Goal: Use online tool/utility: Utilize a website feature to perform a specific function

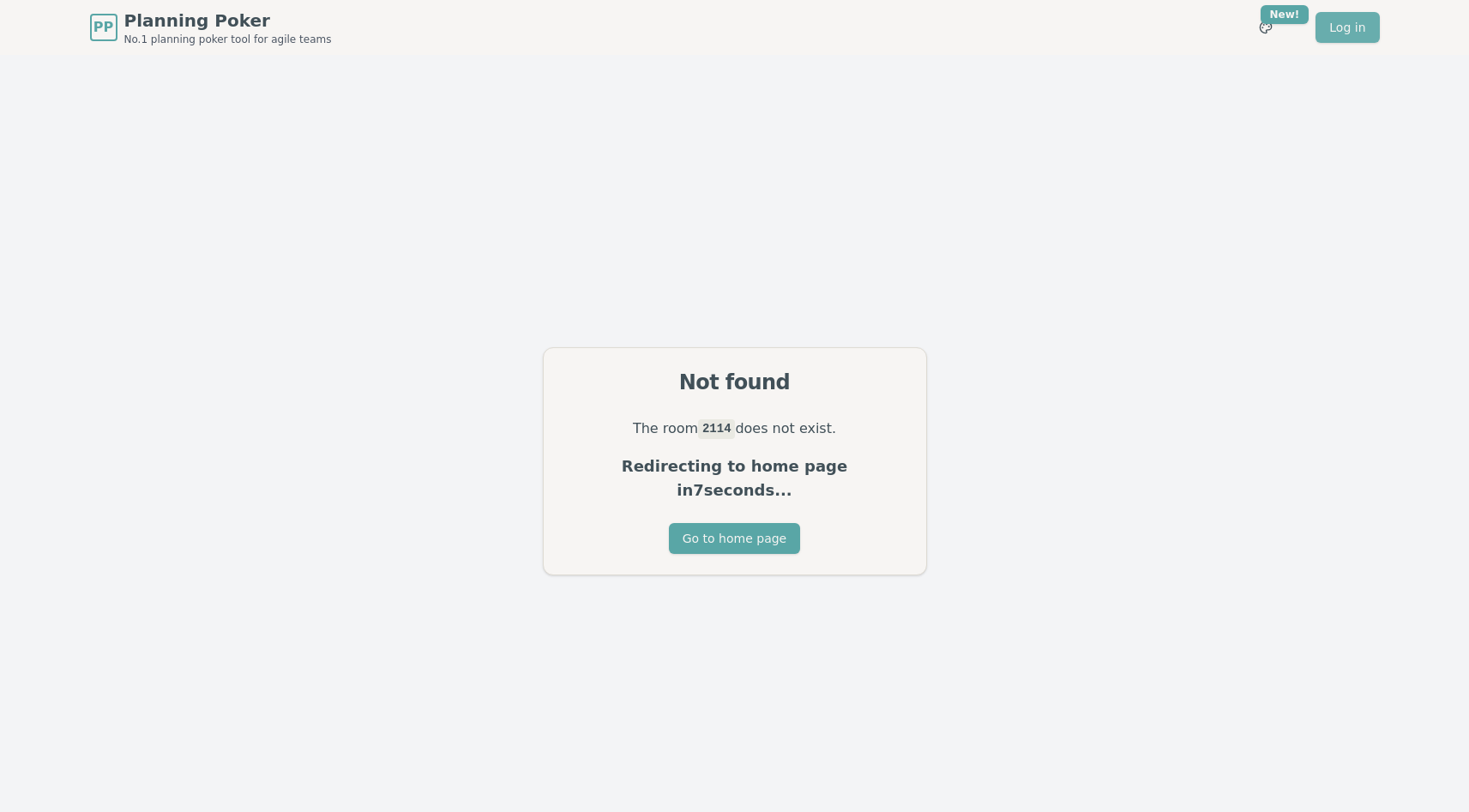
click at [1350, 39] on link "Log in" at bounding box center [1347, 27] width 63 height 31
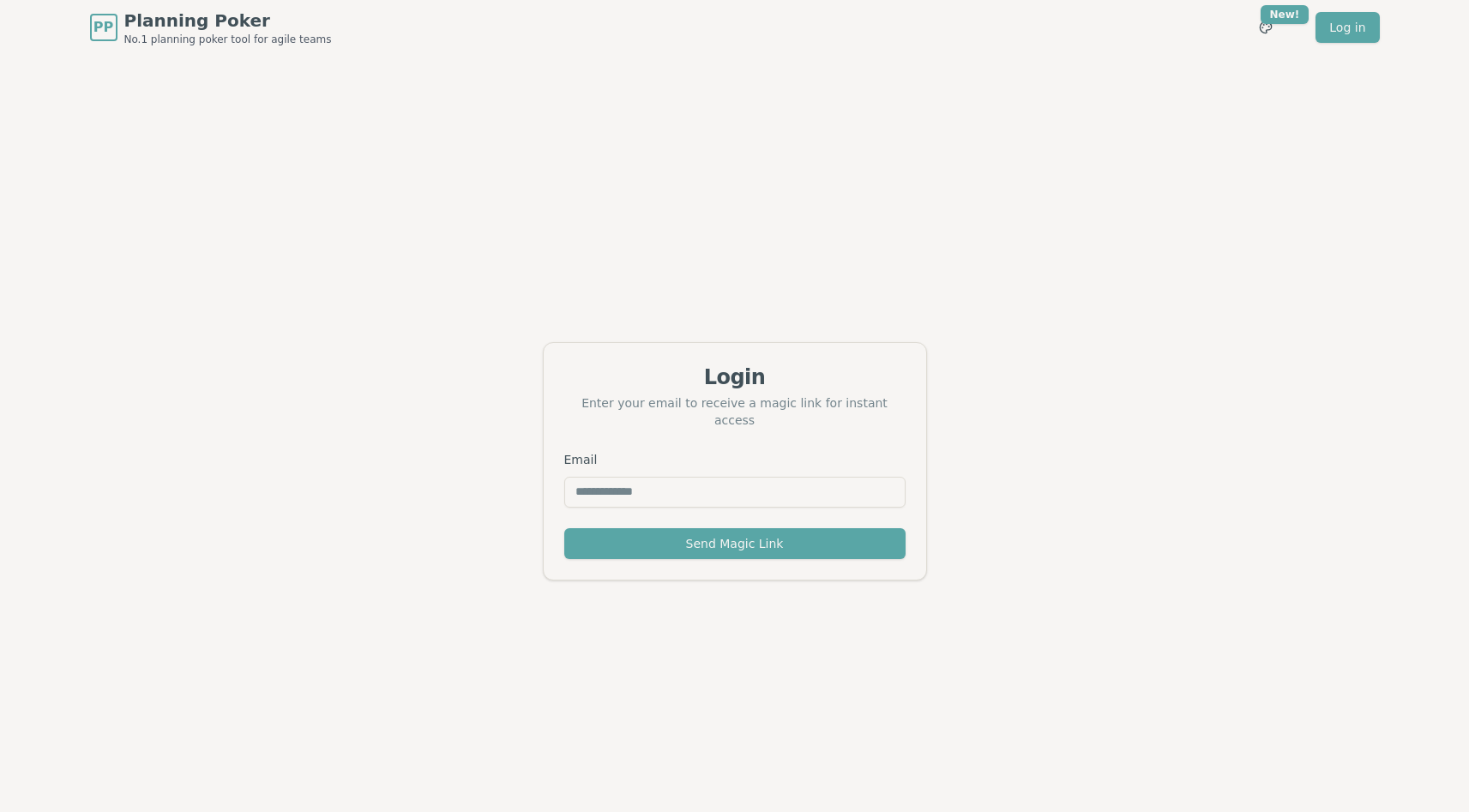
click at [231, 25] on span "Planning Poker" at bounding box center [227, 20] width 208 height 24
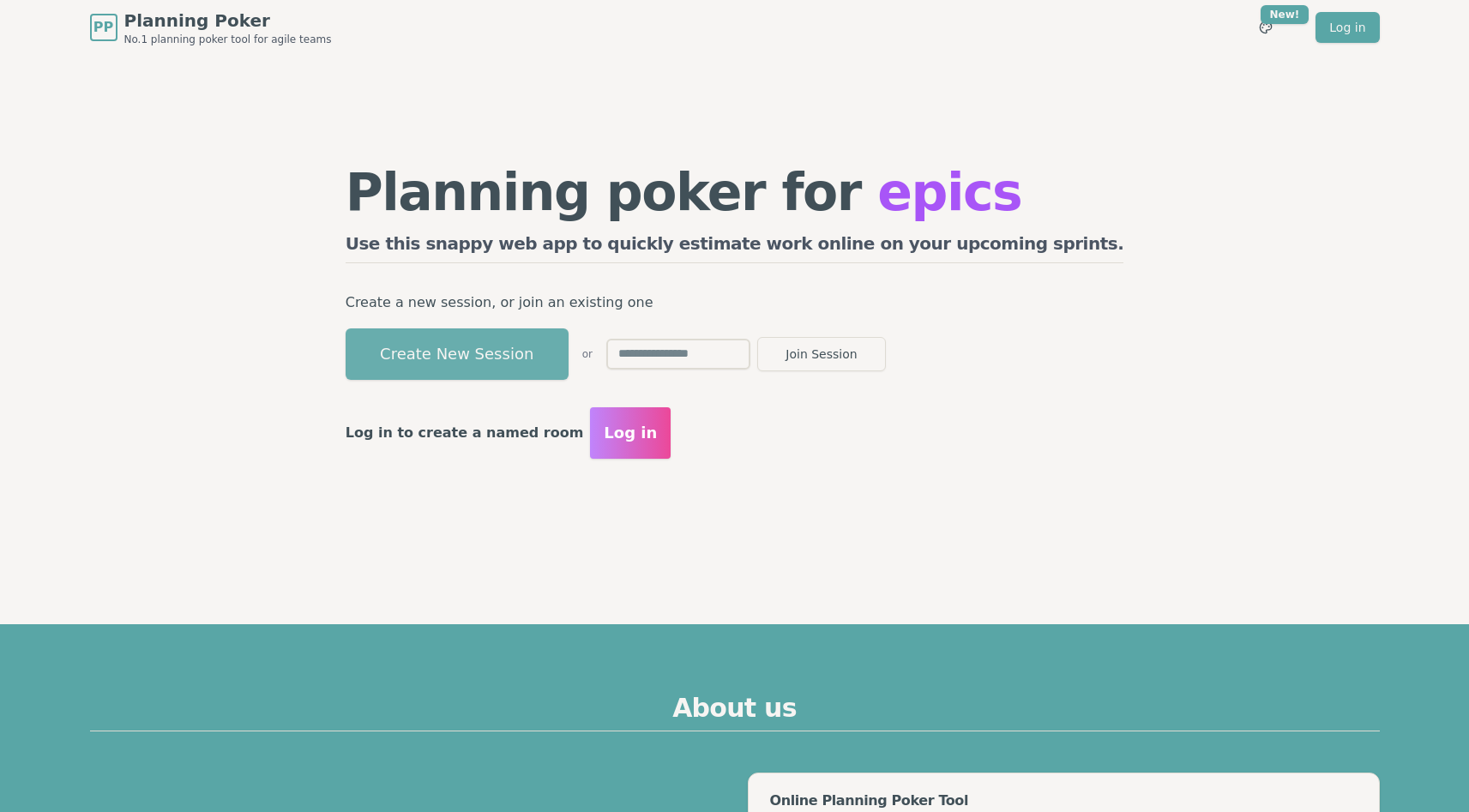
click at [534, 358] on button "Create New Session" at bounding box center [457, 354] width 223 height 52
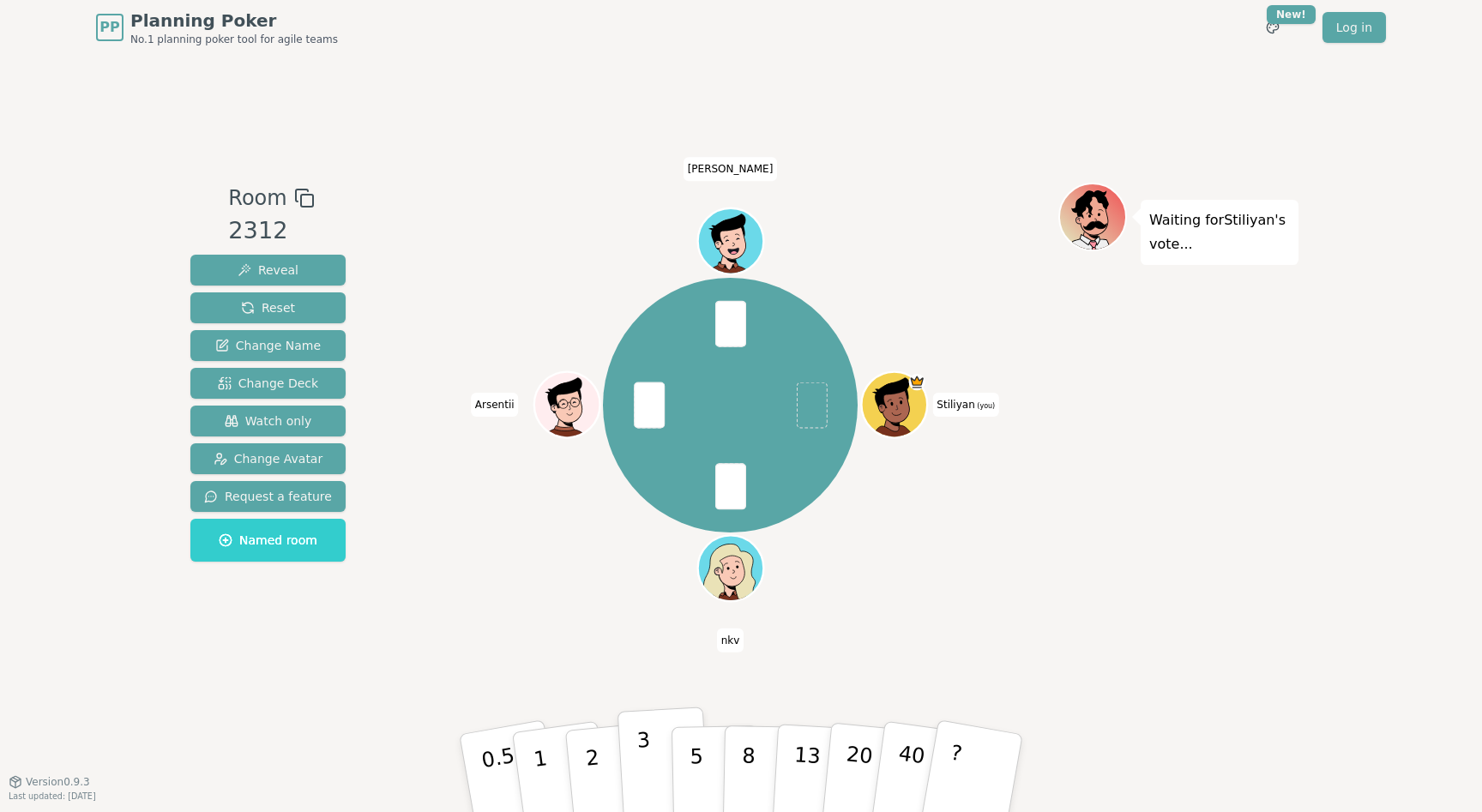
click at [662, 762] on button "3" at bounding box center [665, 773] width 94 height 134
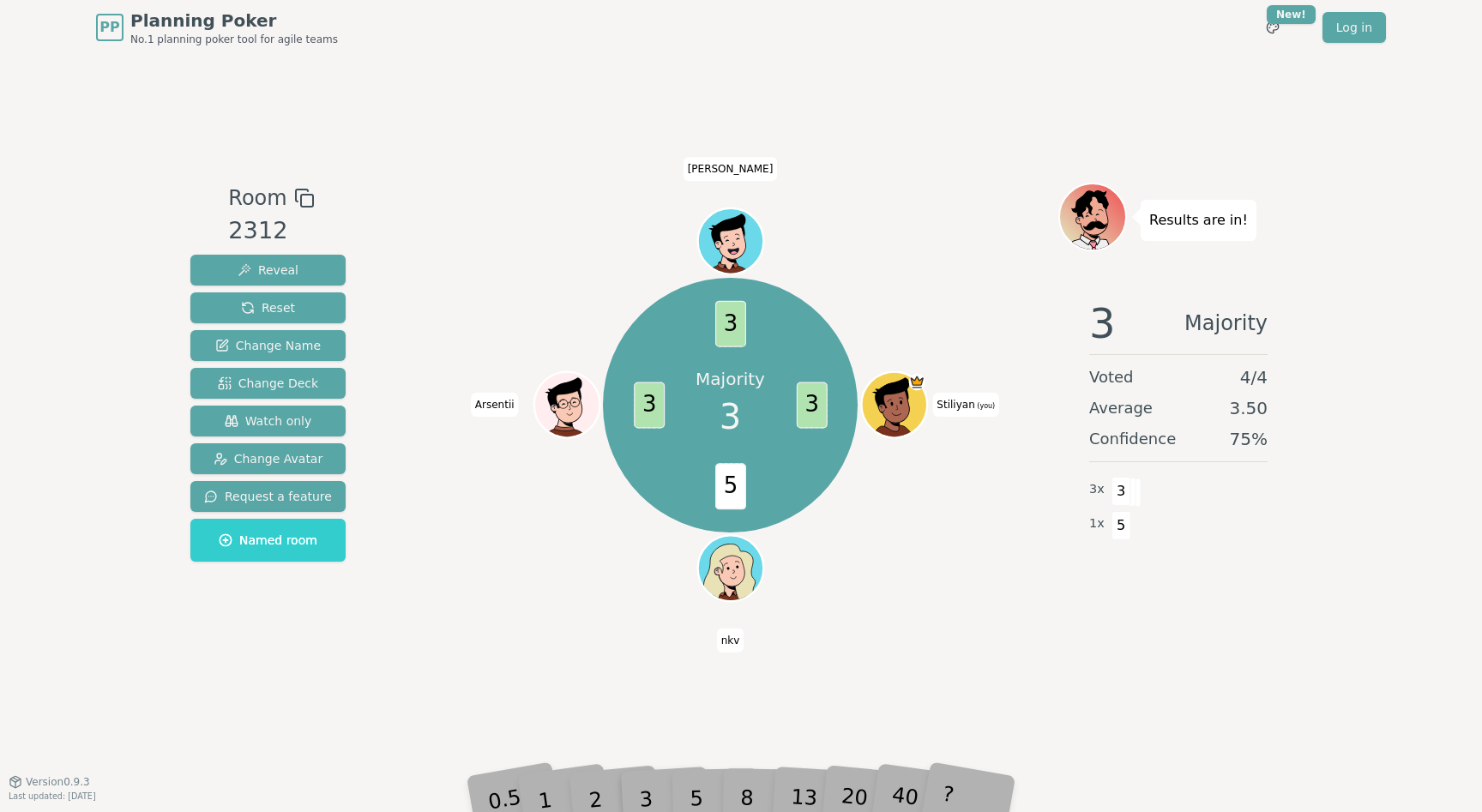
click at [850, 588] on div "Majority 3 3 5 3 3 [PERSON_NAME] (you) nkv Arsentii [PERSON_NAME]" at bounding box center [730, 406] width 656 height 385
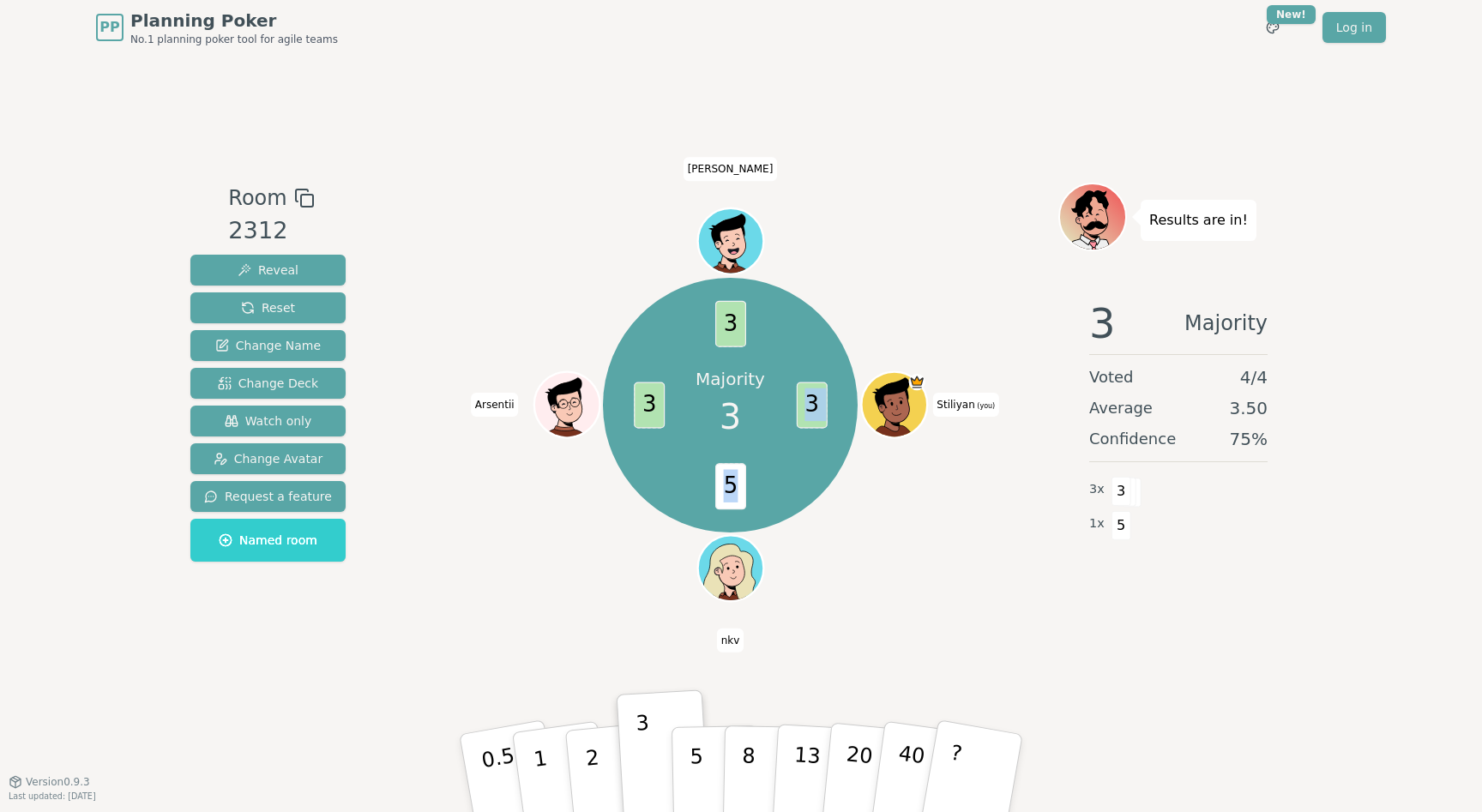
drag, startPoint x: 736, startPoint y: 490, endPoint x: 711, endPoint y: 486, distance: 25.3
click at [711, 486] on div "Majority 3 3 5 3 3 [PERSON_NAME] (you) nkv Arsentii [PERSON_NAME]" at bounding box center [731, 406] width 256 height 256
click at [725, 502] on span "5" at bounding box center [731, 486] width 31 height 46
drag, startPoint x: 742, startPoint y: 499, endPoint x: 750, endPoint y: 503, distance: 8.9
click at [750, 503] on div "Majority 3 3 5 3 3 [PERSON_NAME] (you) nkv Arsentii [PERSON_NAME]" at bounding box center [731, 406] width 256 height 256
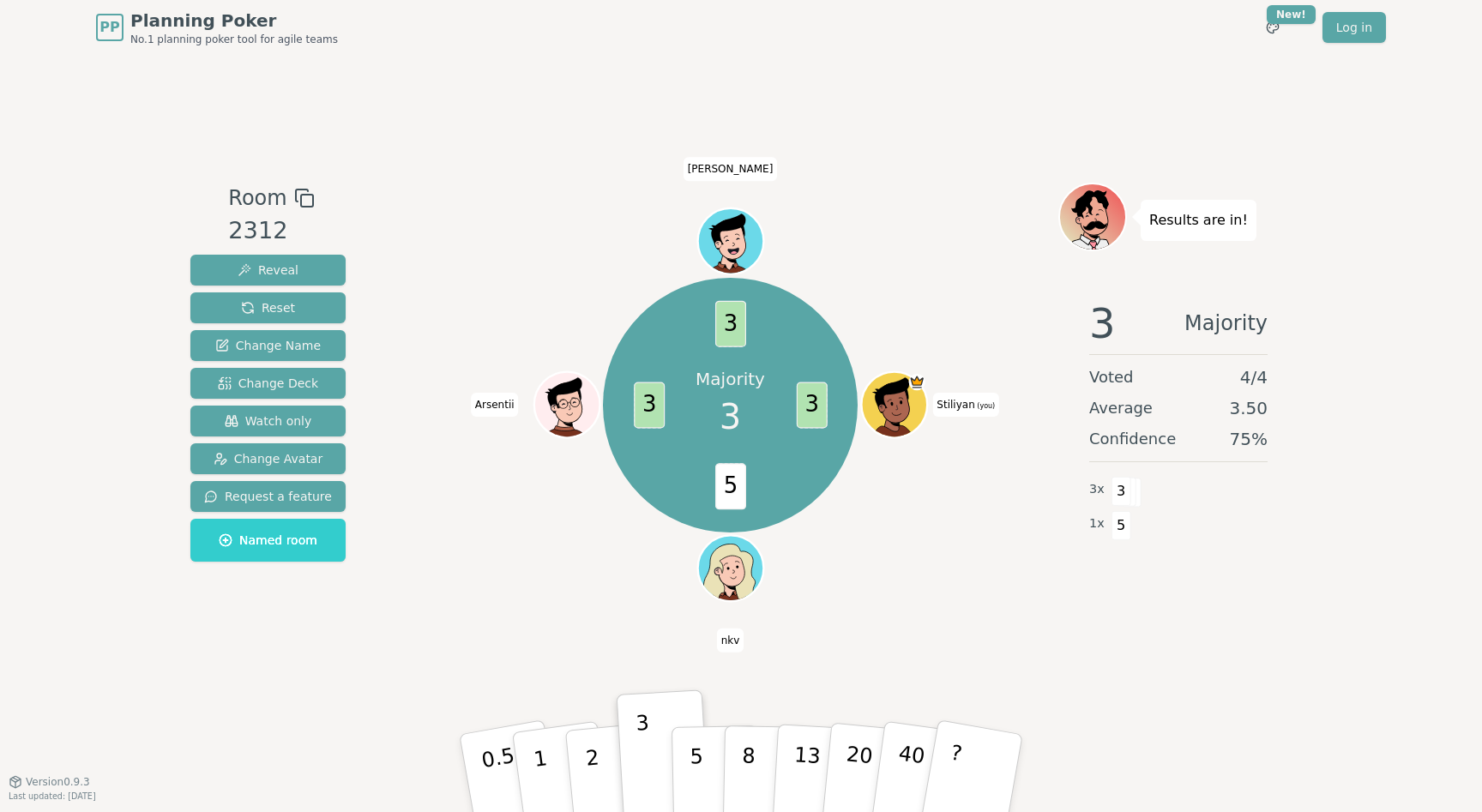
click at [735, 488] on span "5" at bounding box center [731, 486] width 31 height 46
drag, startPoint x: 727, startPoint y: 487, endPoint x: 737, endPoint y: 489, distance: 10.2
click at [737, 489] on span "5" at bounding box center [731, 486] width 31 height 46
click at [739, 492] on span "5" at bounding box center [731, 486] width 31 height 46
click at [697, 753] on p "5" at bounding box center [696, 773] width 15 height 93
